Goal: Check status: Check status

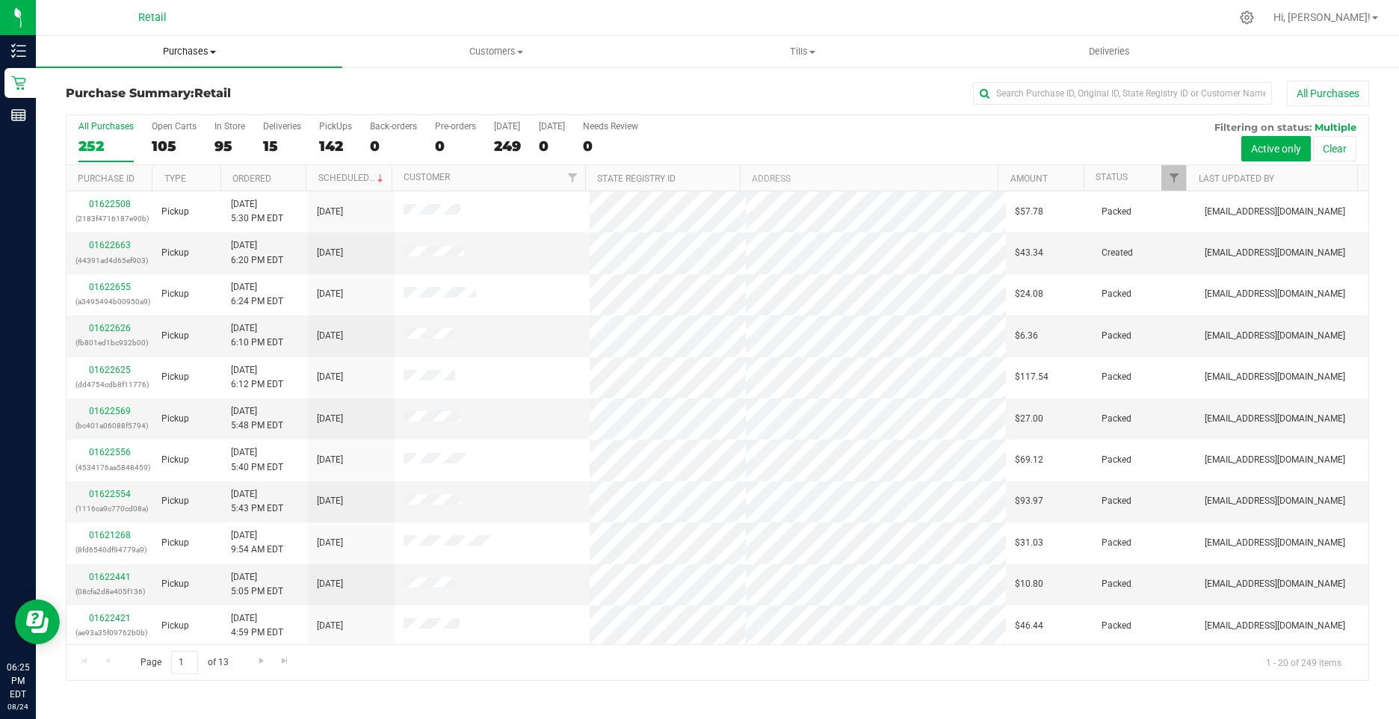
click at [167, 52] on span "Purchases" at bounding box center [189, 51] width 306 height 13
click at [137, 90] on span "Summary of purchases" at bounding box center [112, 90] width 153 height 13
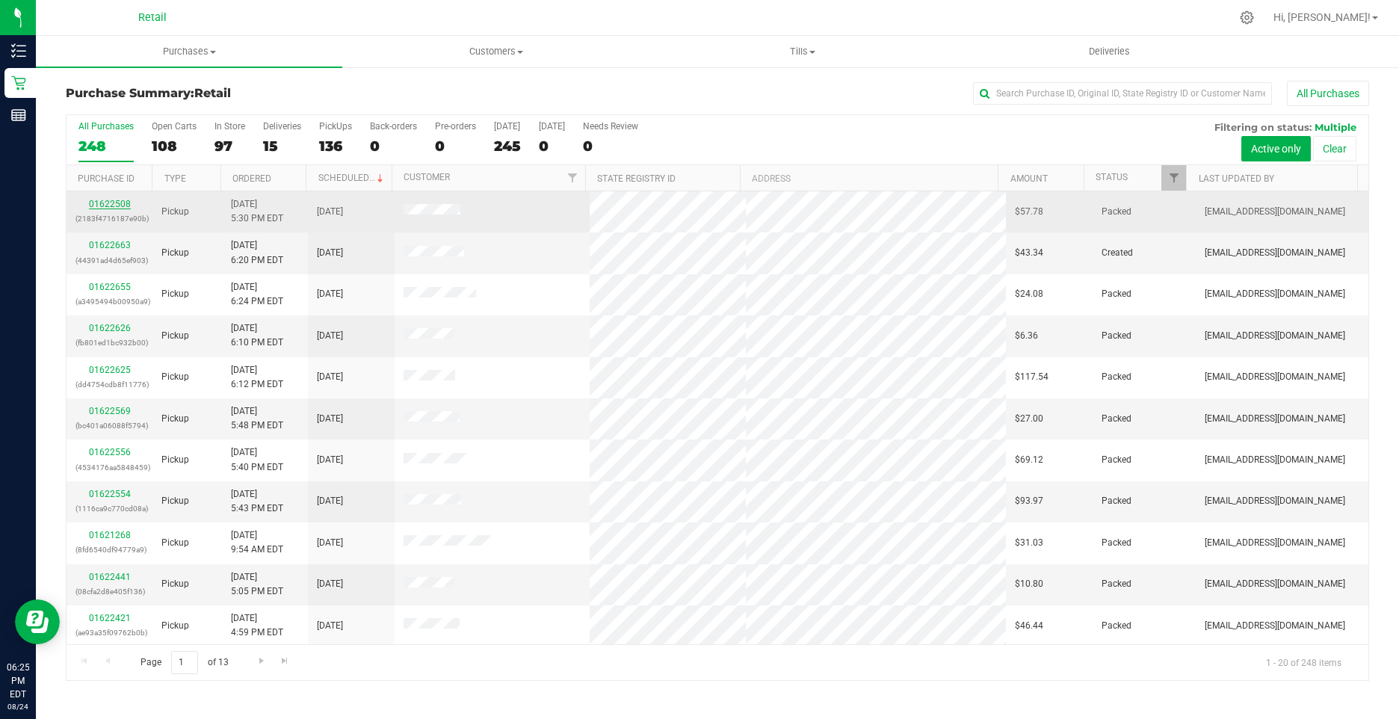
click at [99, 200] on link "01622508" at bounding box center [110, 204] width 42 height 10
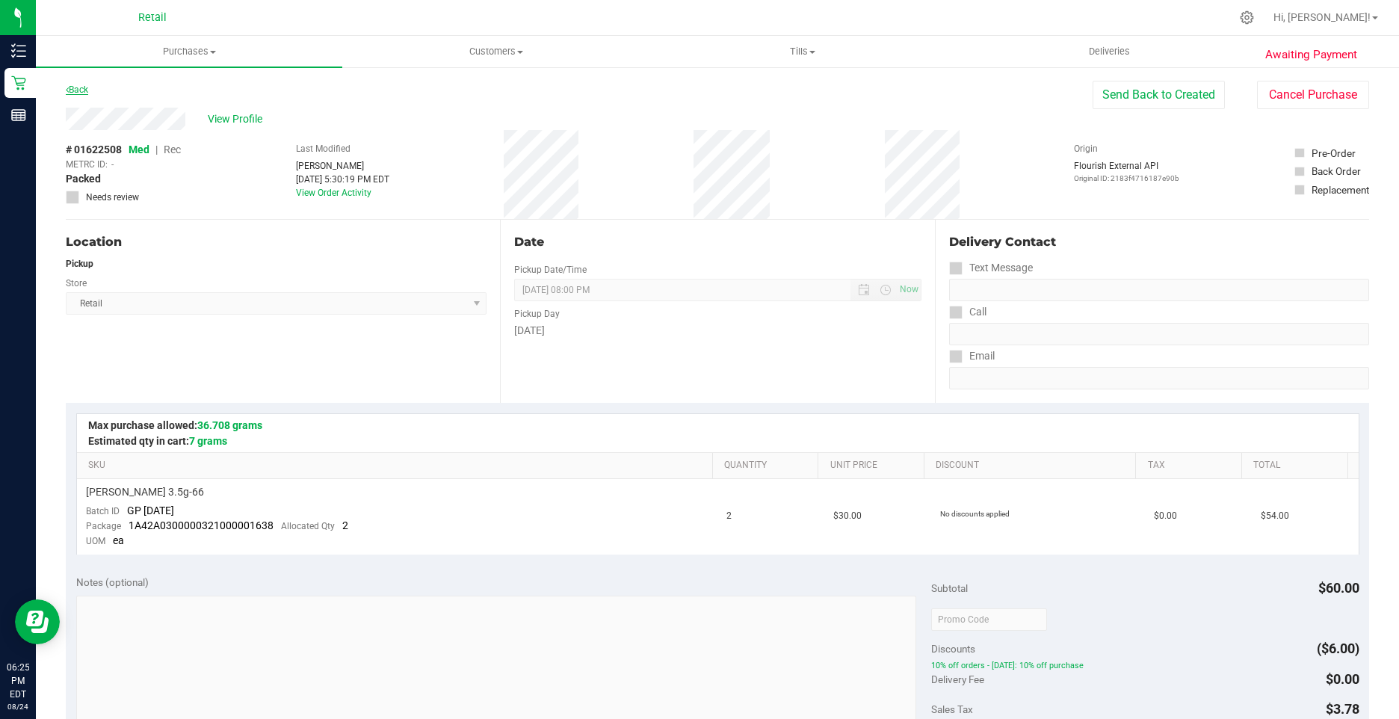
click at [75, 91] on link "Back" at bounding box center [77, 89] width 22 height 10
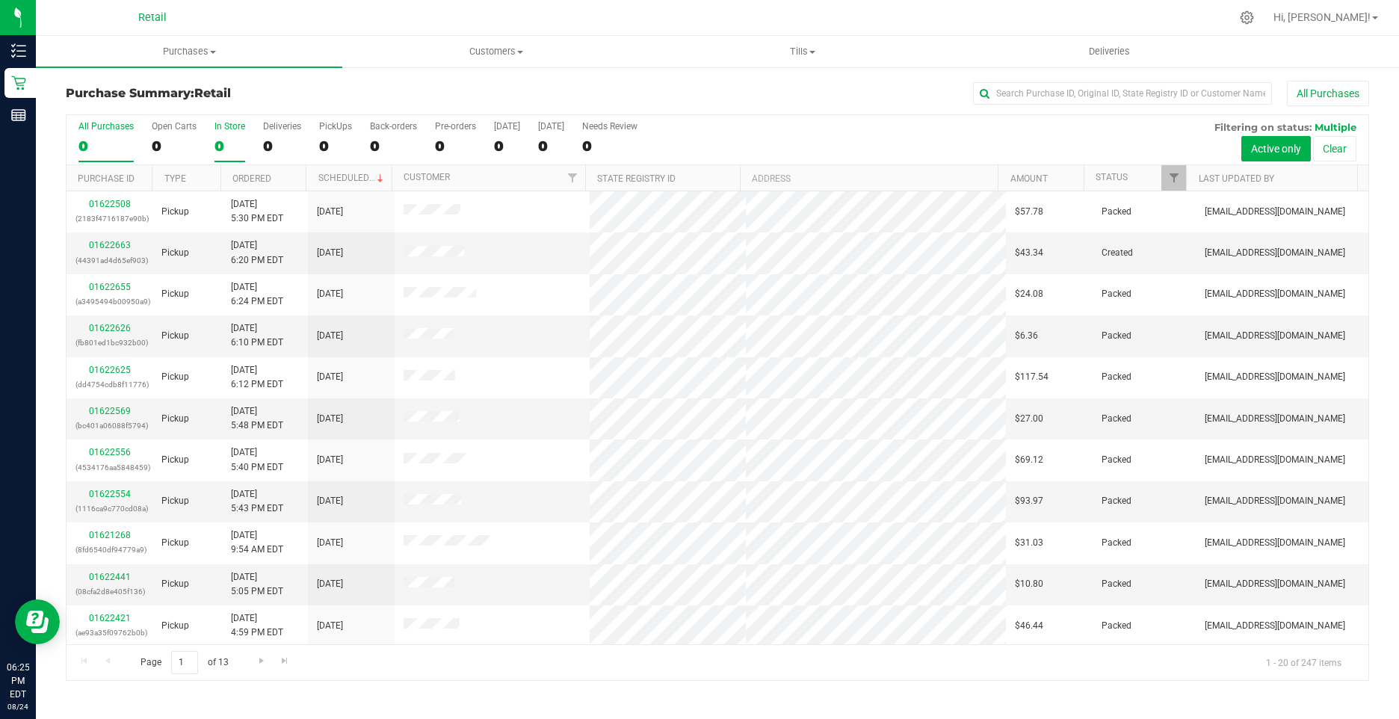
click at [216, 146] on div "0" at bounding box center [229, 146] width 31 height 17
click at [0, 0] on input "In Store 0" at bounding box center [0, 0] width 0 height 0
click at [228, 143] on div "96" at bounding box center [229, 146] width 31 height 17
click at [0, 0] on input "In Store 96" at bounding box center [0, 0] width 0 height 0
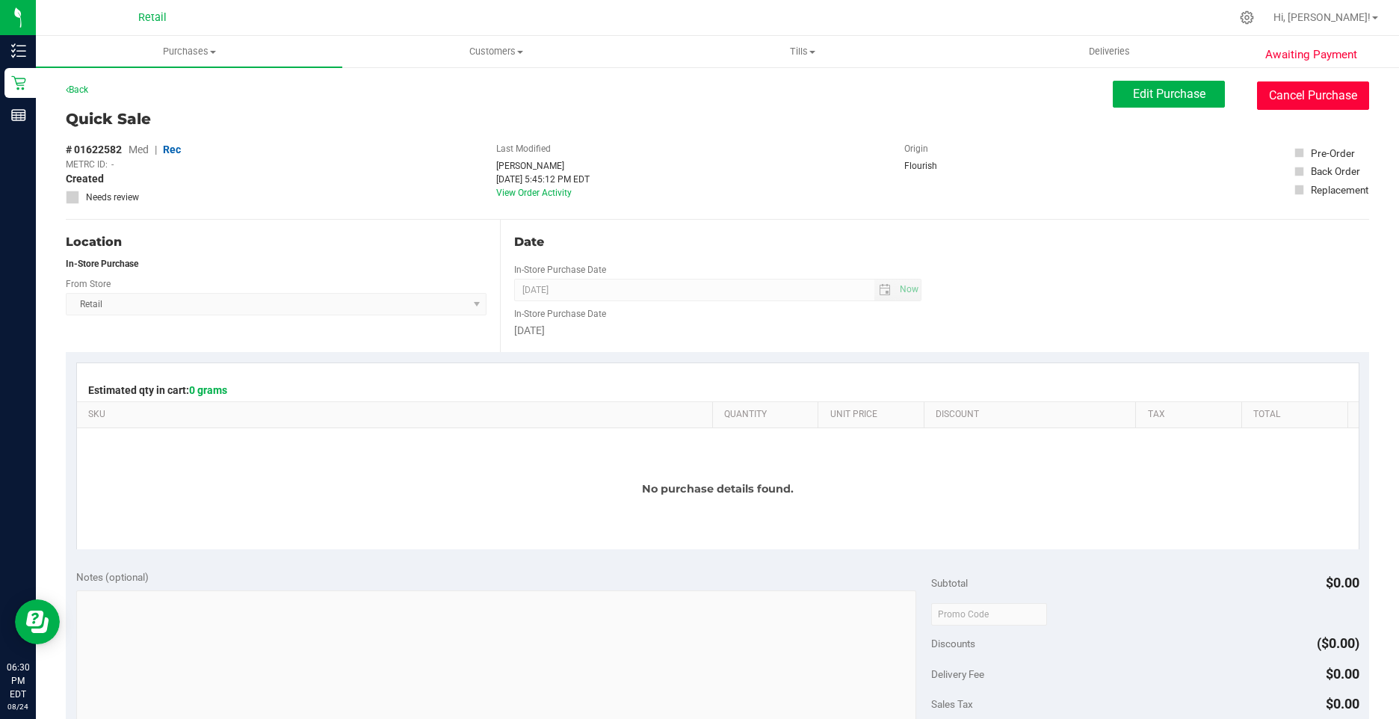
click at [1271, 88] on button "Cancel Purchase" at bounding box center [1313, 95] width 112 height 28
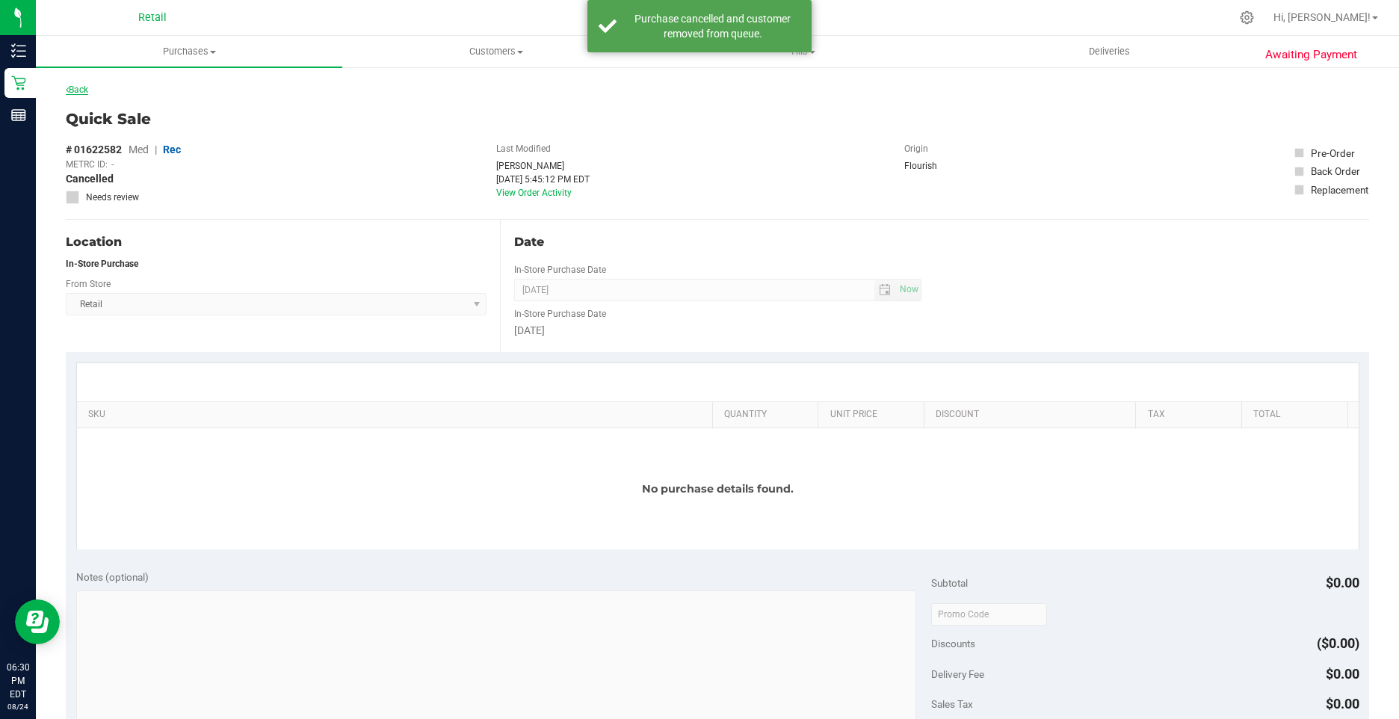
click at [78, 88] on link "Back" at bounding box center [77, 89] width 22 height 10
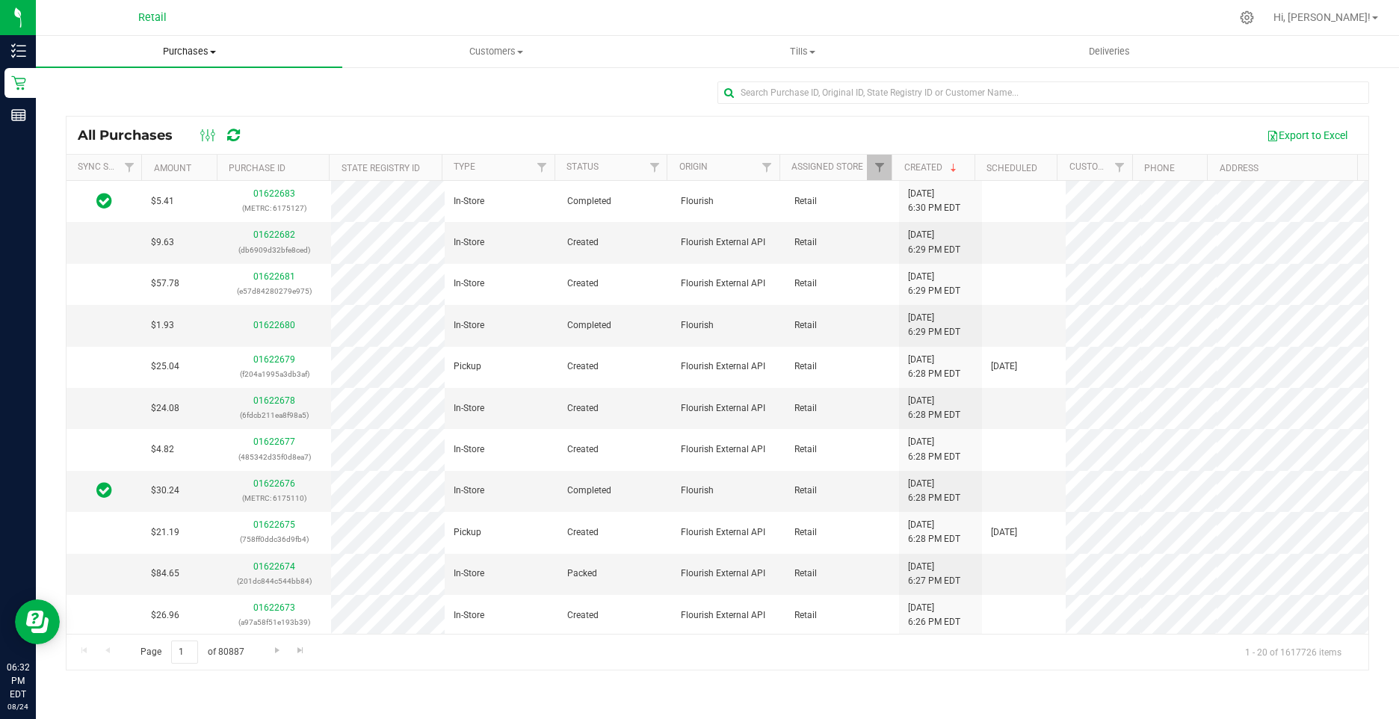
click at [195, 51] on span "Purchases" at bounding box center [189, 51] width 306 height 13
click at [120, 106] on span "Fulfillment" at bounding box center [82, 108] width 93 height 13
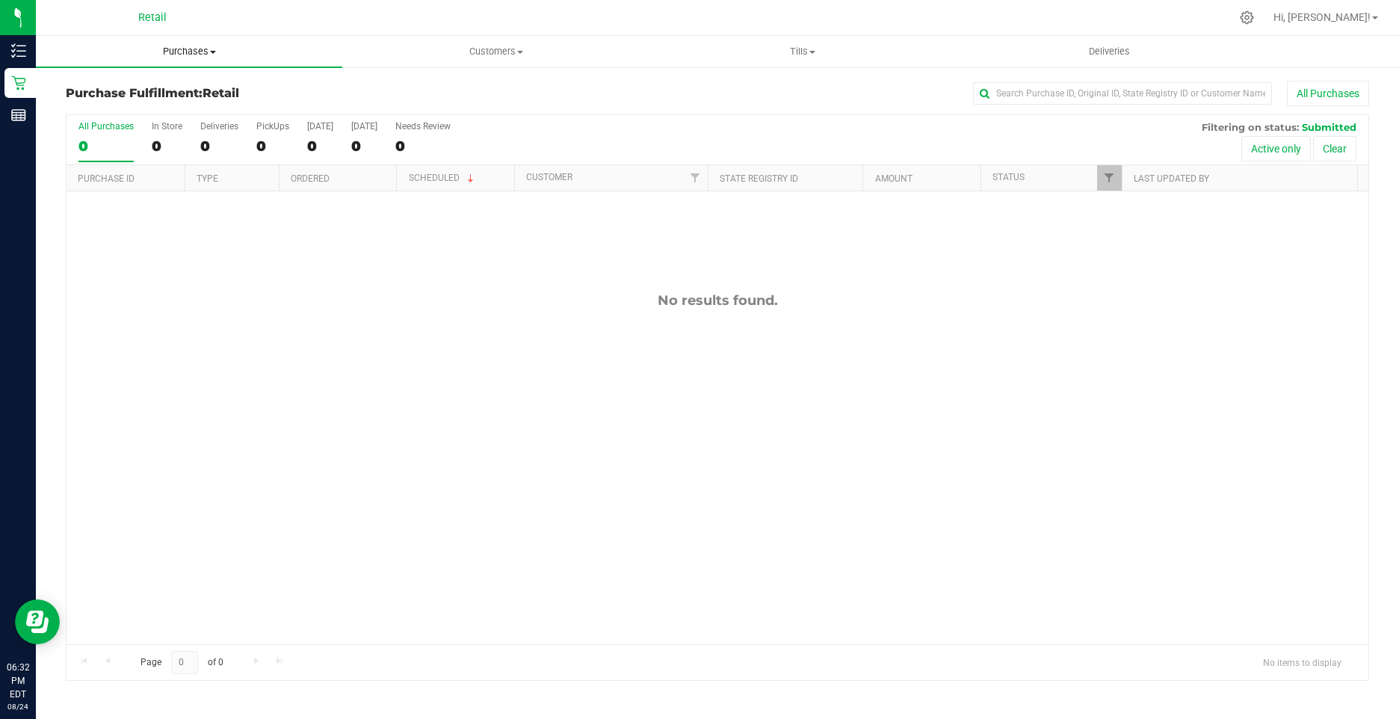
click at [173, 53] on span "Purchases" at bounding box center [189, 51] width 306 height 13
